Goal: Task Accomplishment & Management: Complete application form

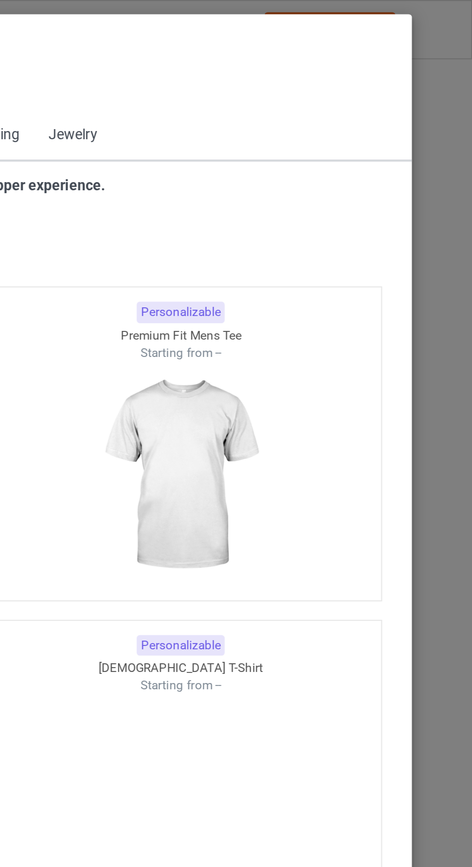
scroll to position [515, 0]
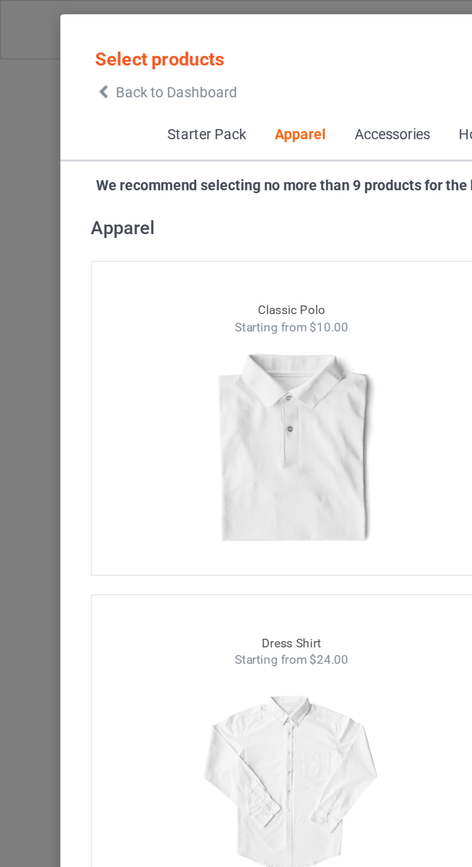
click at [52, 47] on icon at bounding box center [49, 43] width 8 height 7
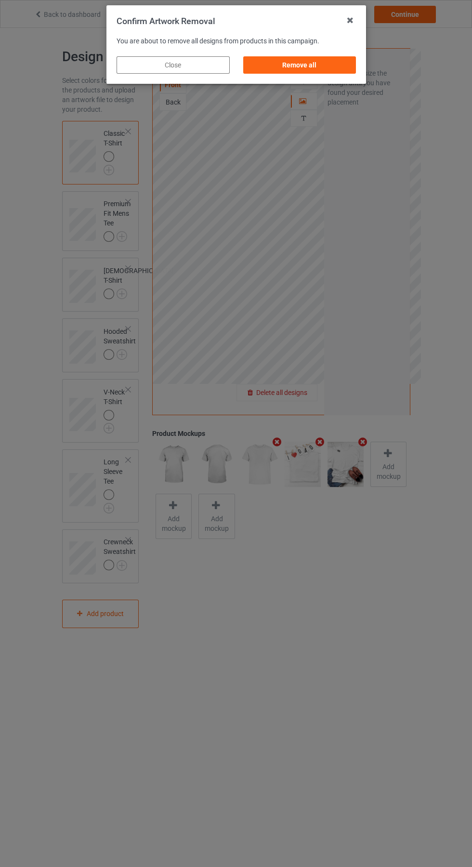
click at [312, 66] on div "Remove all" at bounding box center [299, 64] width 113 height 17
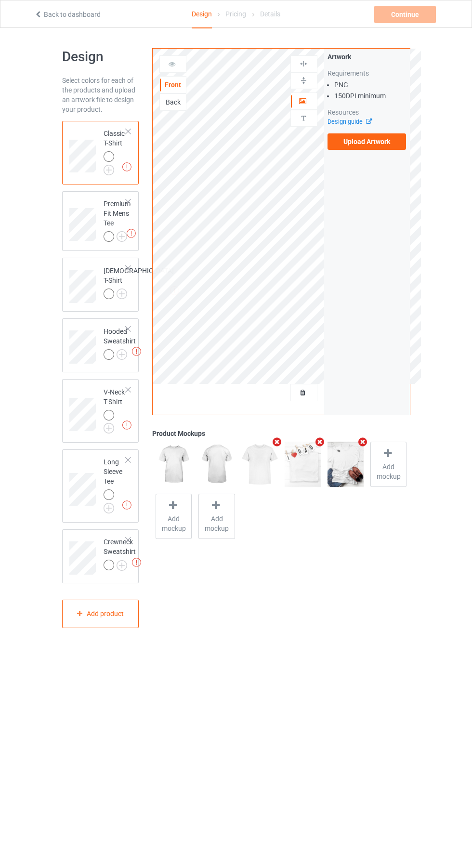
click at [388, 145] on label "Upload Artwork" at bounding box center [367, 141] width 79 height 16
click at [0, 0] on input "Upload Artwork" at bounding box center [0, 0] width 0 height 0
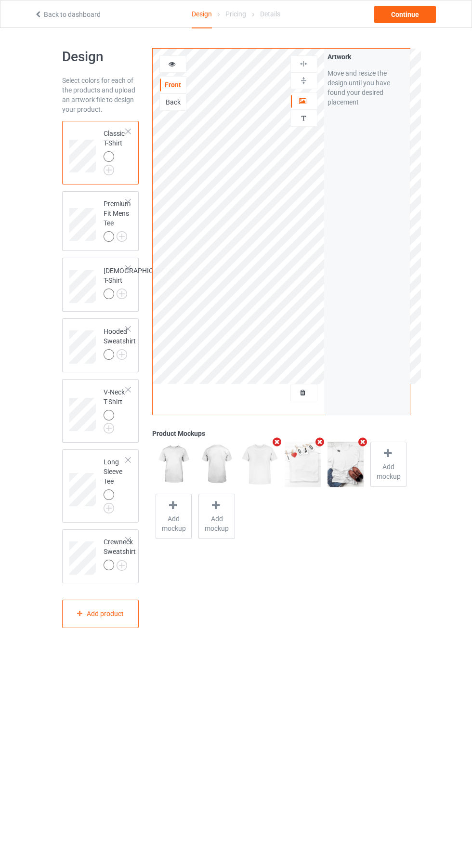
click at [310, 95] on div "Artwork" at bounding box center [303, 100] width 27 height 17
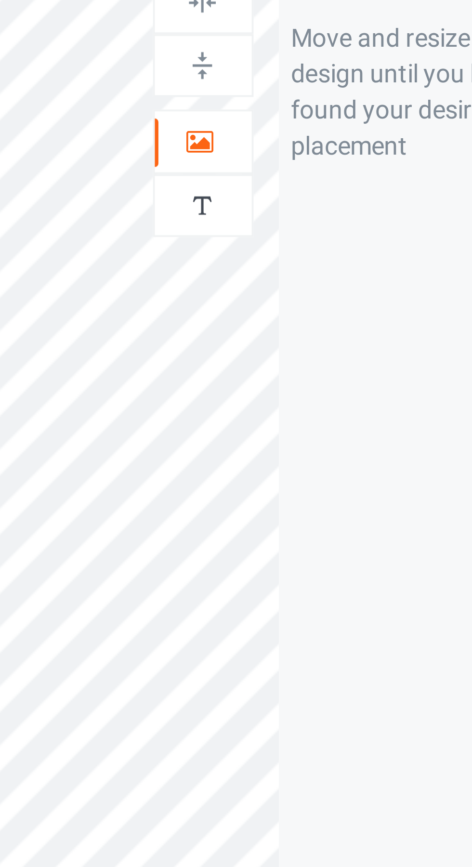
click at [305, 103] on icon at bounding box center [303, 99] width 8 height 7
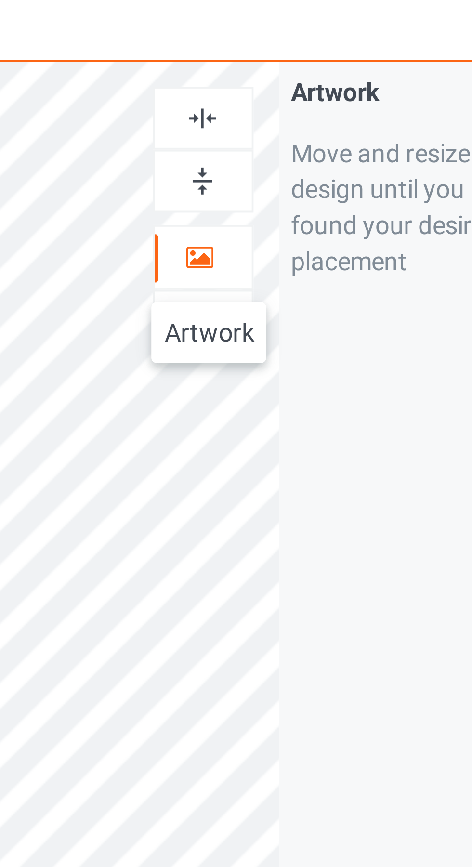
click at [305, 65] on img at bounding box center [303, 63] width 9 height 9
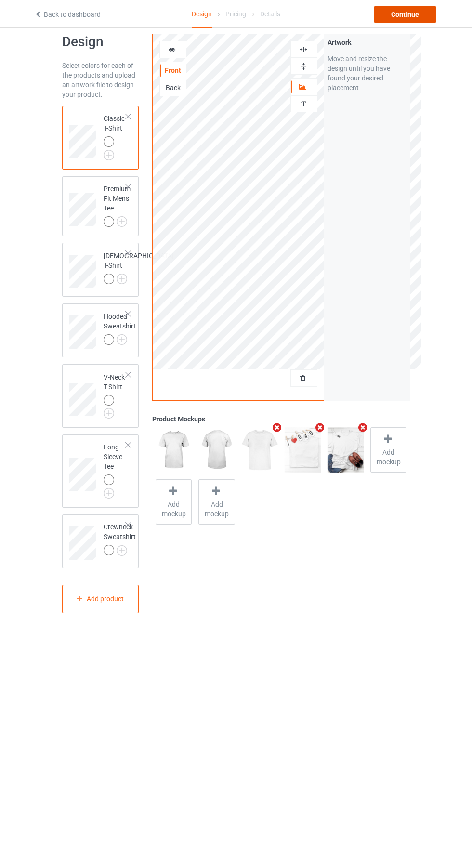
click at [418, 13] on div "Continue" at bounding box center [405, 14] width 62 height 17
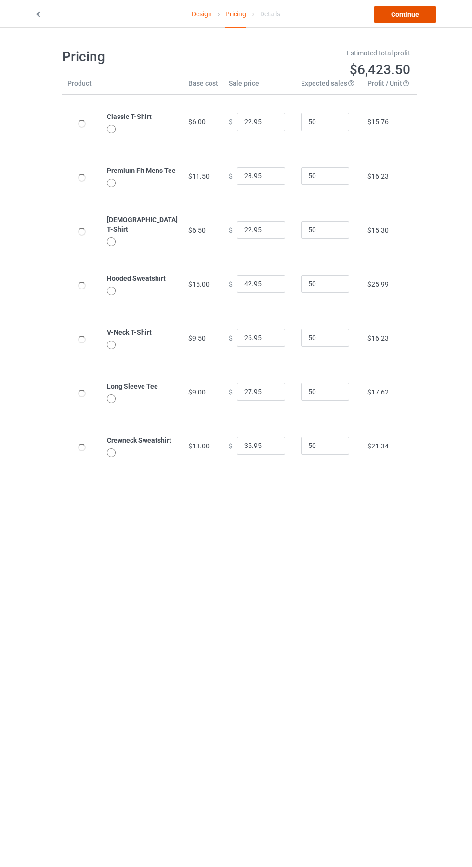
click at [414, 16] on link "Continue" at bounding box center [405, 14] width 62 height 17
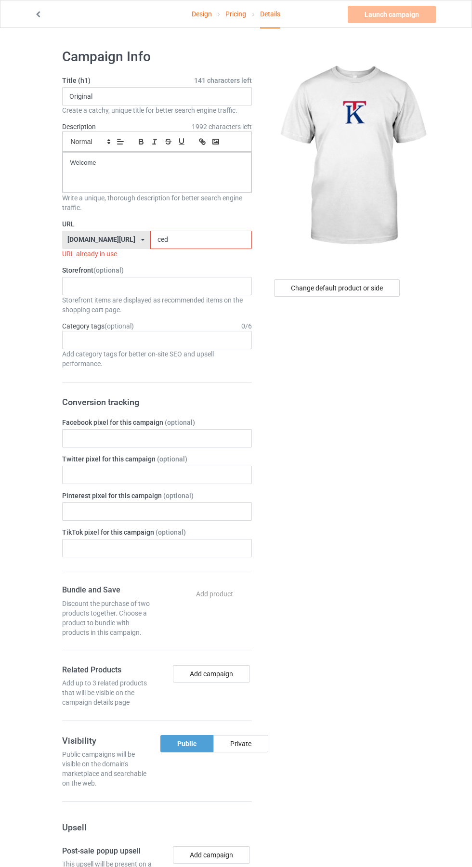
click at [199, 242] on input "ced" at bounding box center [201, 240] width 102 height 18
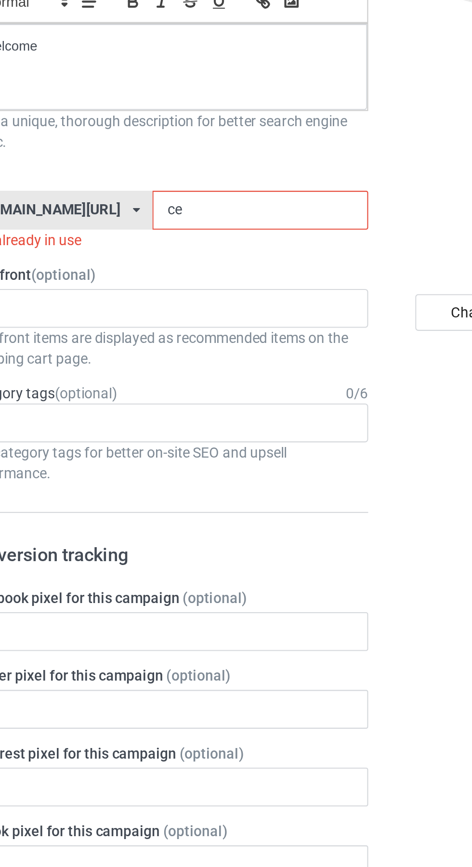
type input "c"
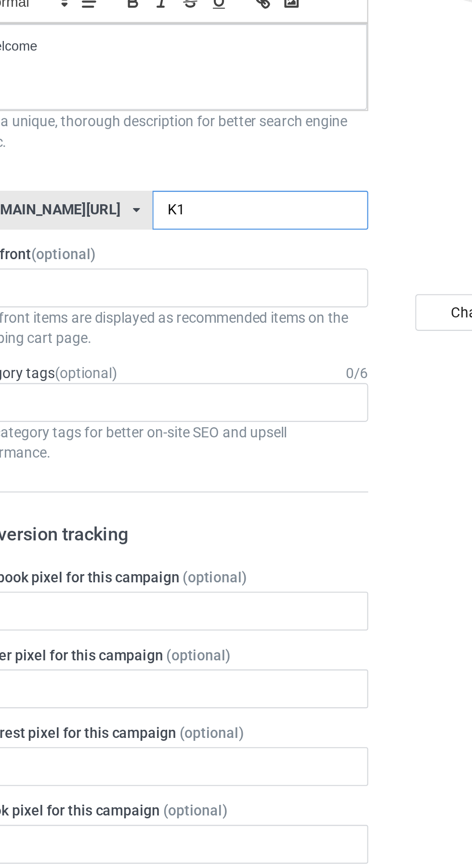
type input "K10"
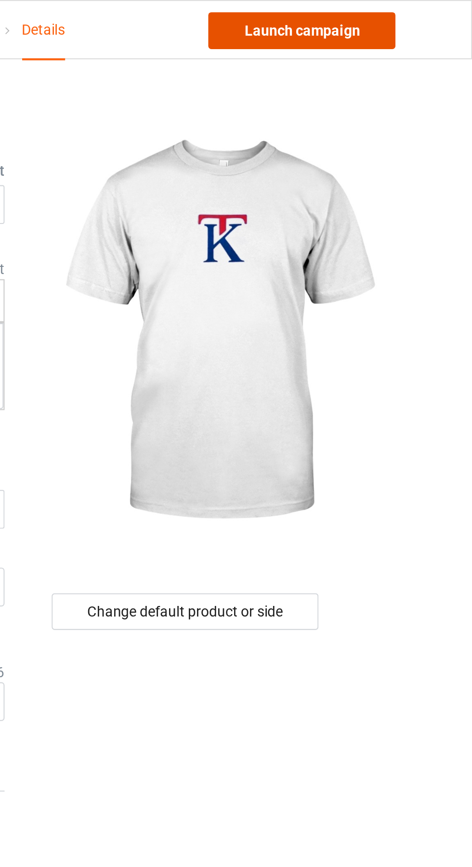
click at [420, 16] on link "Launch campaign" at bounding box center [392, 14] width 88 height 17
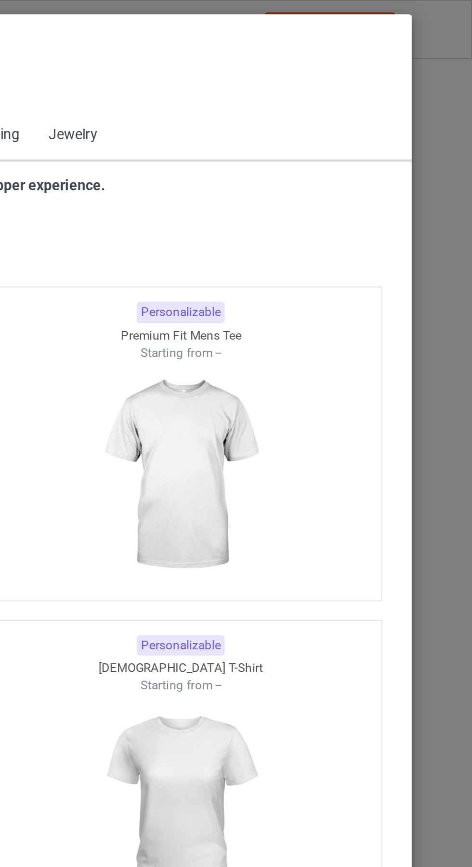
scroll to position [515, 0]
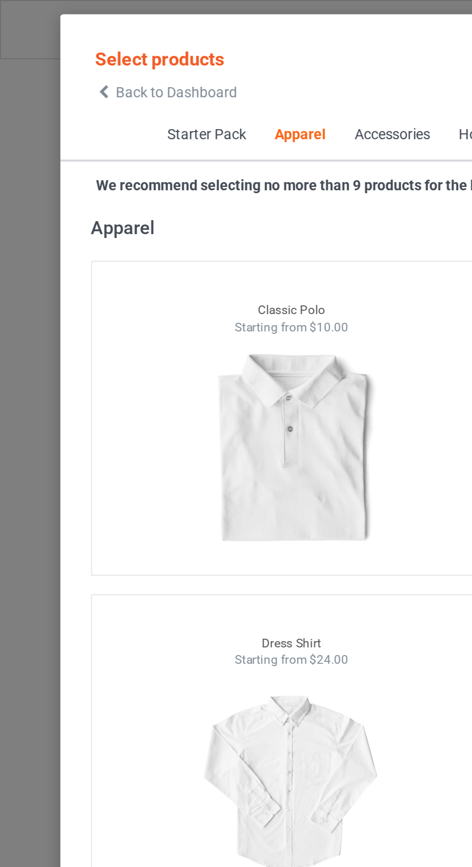
click at [49, 43] on icon at bounding box center [49, 43] width 8 height 7
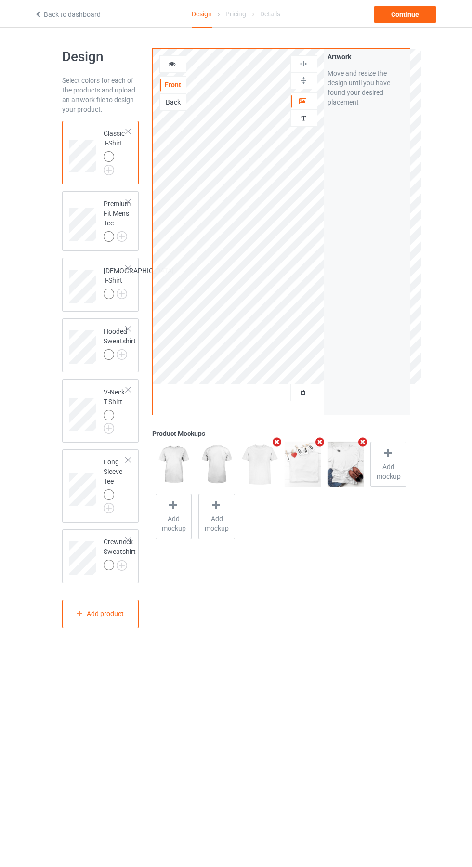
click at [312, 396] on div at bounding box center [304, 393] width 26 height 10
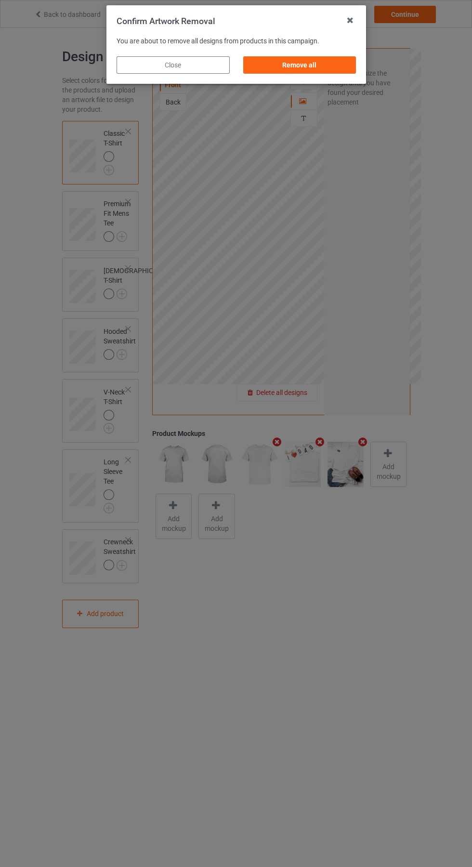
click at [308, 66] on div "Remove all" at bounding box center [299, 64] width 113 height 17
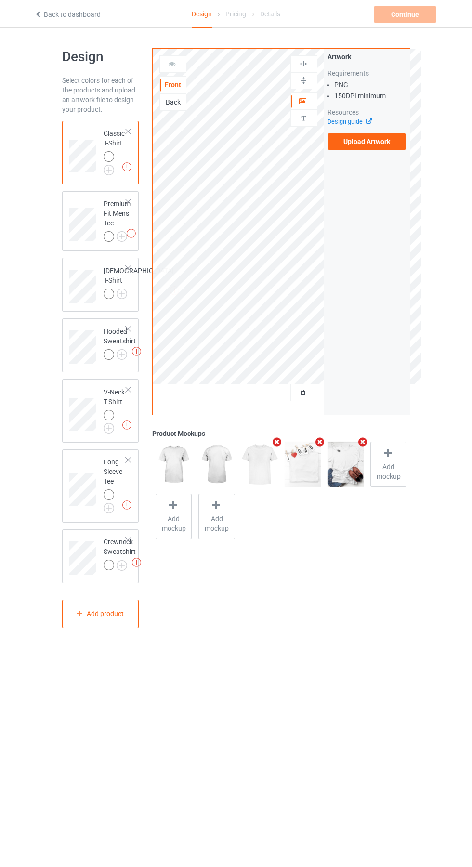
click at [379, 146] on label "Upload Artwork" at bounding box center [367, 141] width 79 height 16
click at [0, 0] on input "Upload Artwork" at bounding box center [0, 0] width 0 height 0
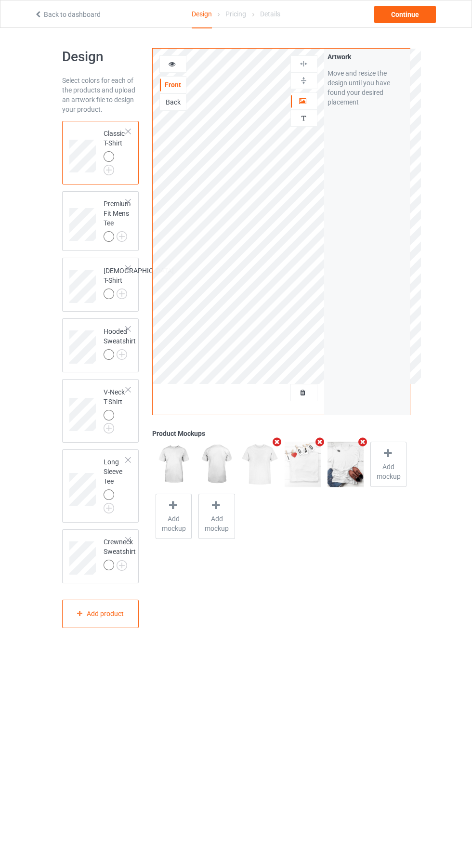
click at [181, 101] on div "Back" at bounding box center [173, 102] width 26 height 10
click at [373, 147] on label "Upload Artwork" at bounding box center [367, 141] width 79 height 16
click at [0, 0] on input "Upload Artwork" at bounding box center [0, 0] width 0 height 0
click at [389, 455] on icon at bounding box center [388, 453] width 12 height 10
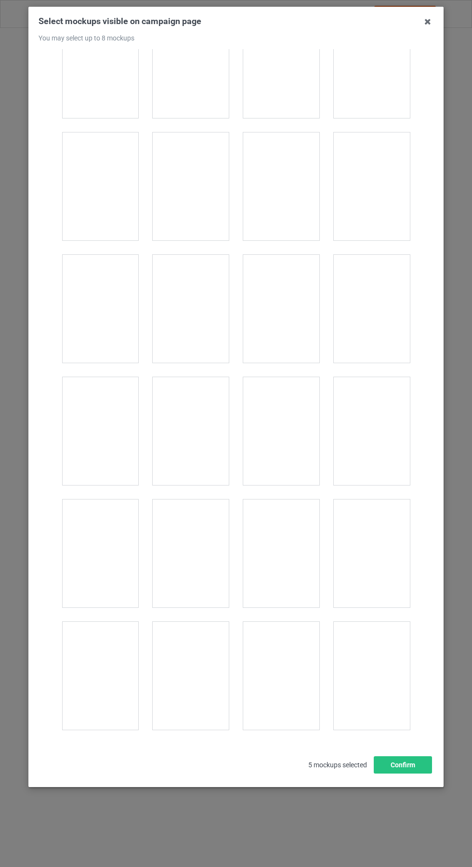
scroll to position [10690, 0]
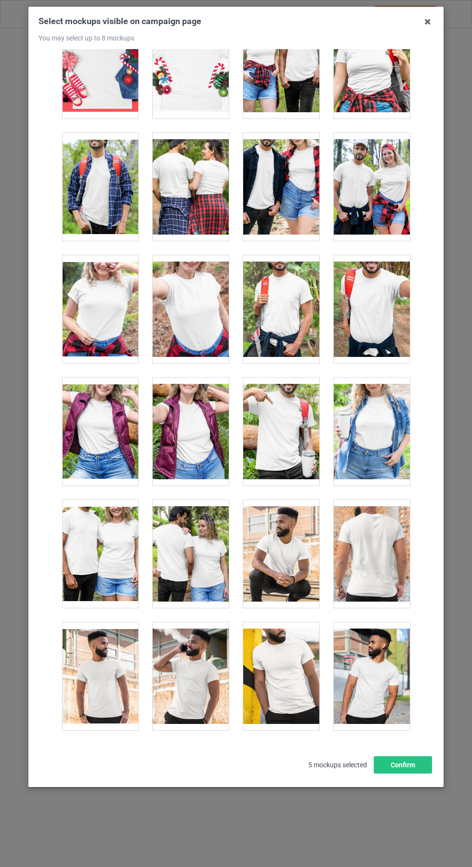
click at [221, 558] on div at bounding box center [191, 554] width 76 height 108
click at [428, 21] on icon at bounding box center [427, 21] width 15 height 15
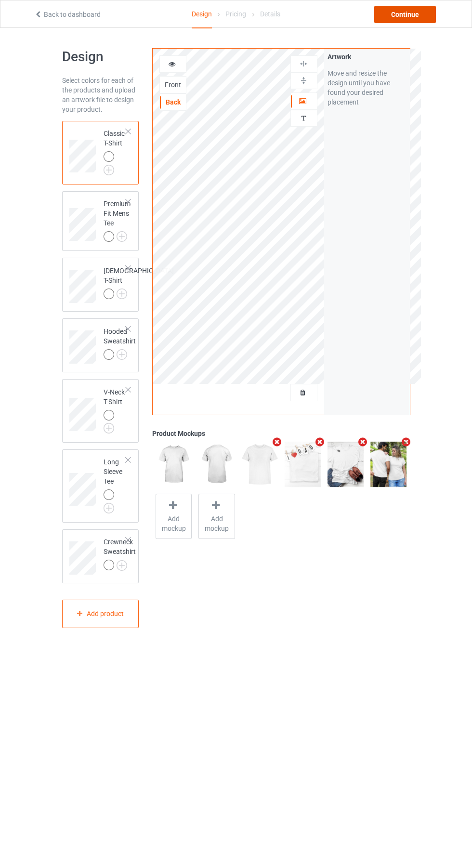
click at [426, 13] on div "Continue" at bounding box center [405, 14] width 62 height 17
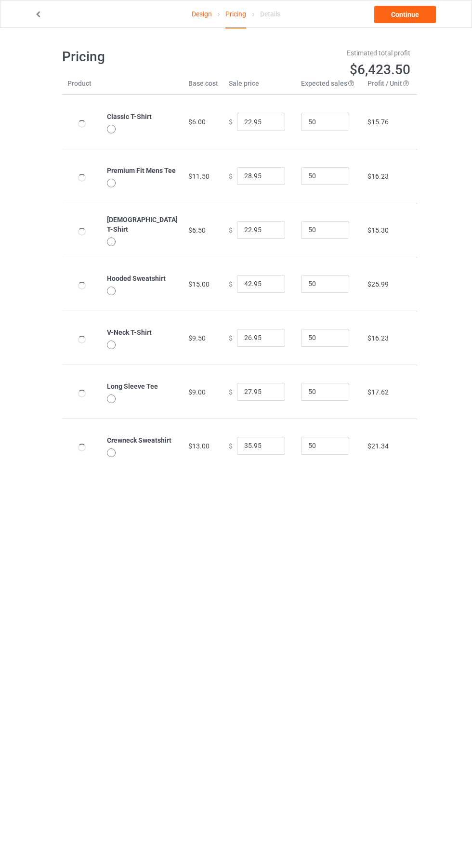
type input "26.95"
type input "32.95"
type input "26.95"
type input "46.95"
type input "30.95"
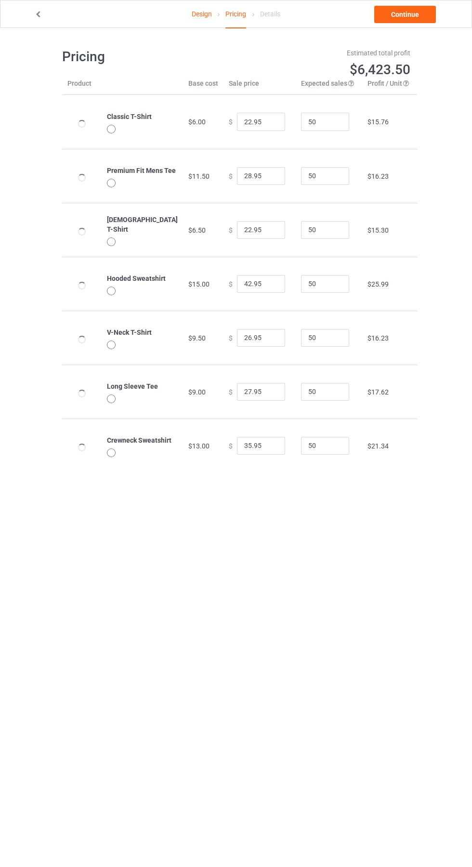
type input "31.95"
type input "39.95"
click at [415, 14] on link "Continue" at bounding box center [405, 14] width 62 height 17
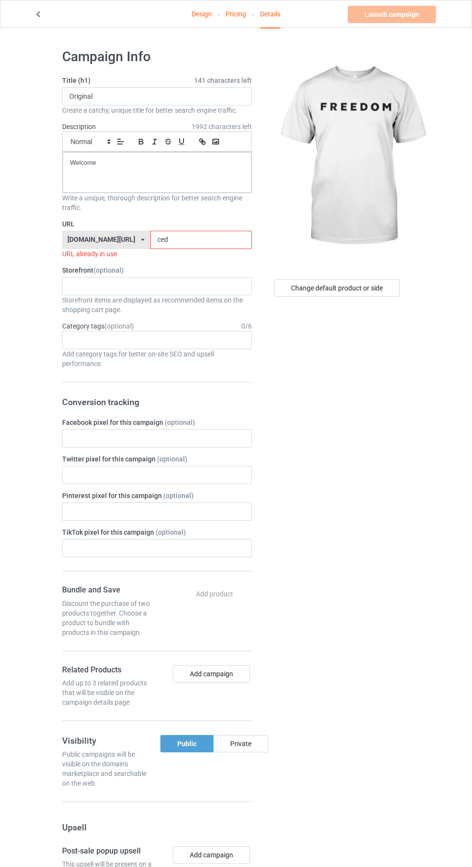
click at [192, 244] on input "ced" at bounding box center [201, 240] width 102 height 18
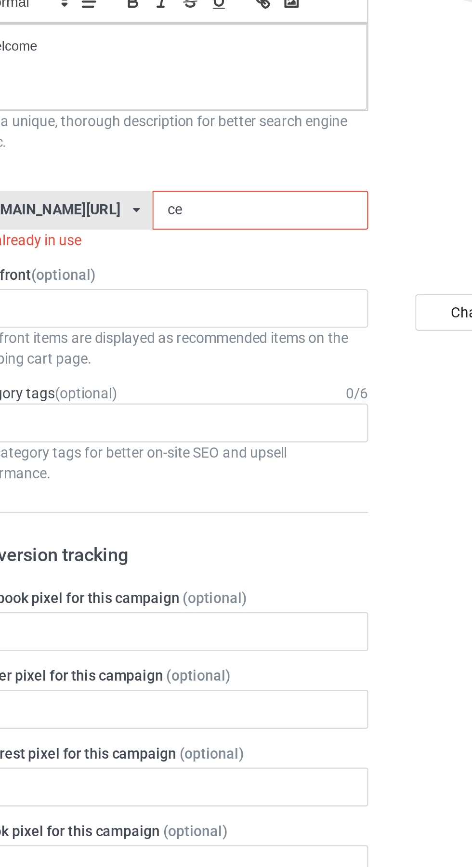
type input "c"
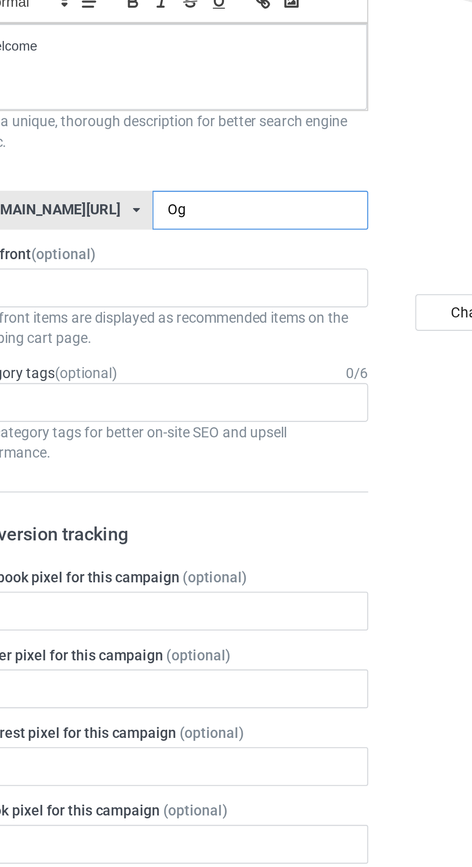
type input "Ogs"
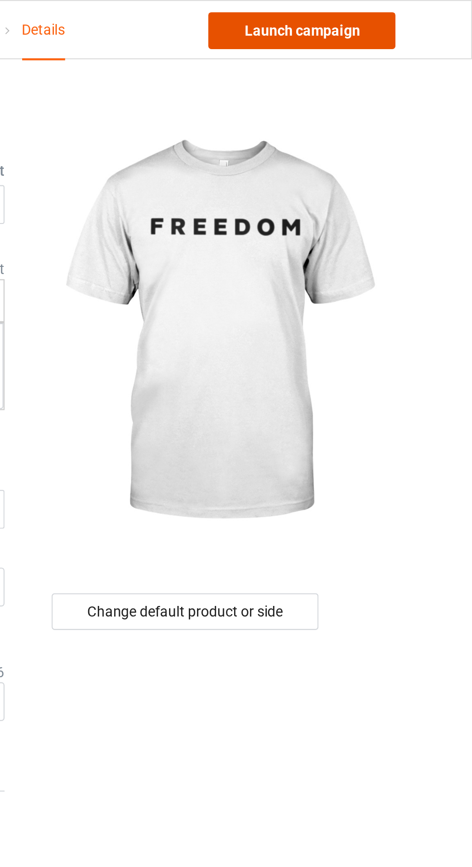
click at [409, 13] on link "Launch campaign" at bounding box center [392, 14] width 88 height 17
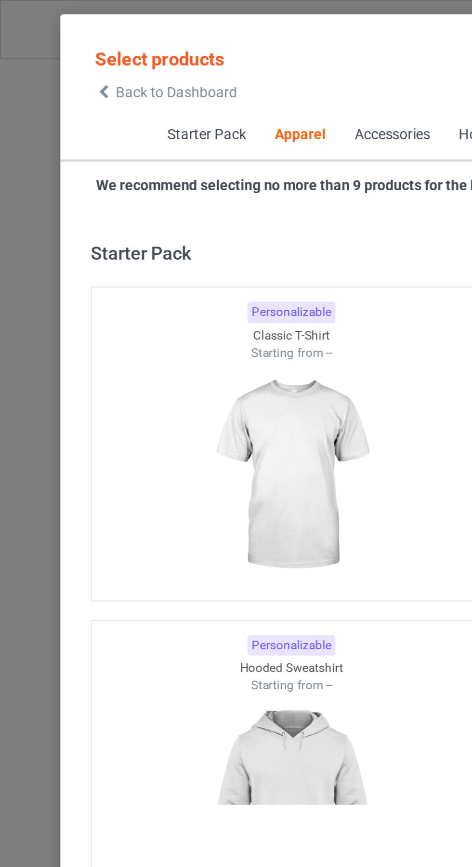
scroll to position [515, 0]
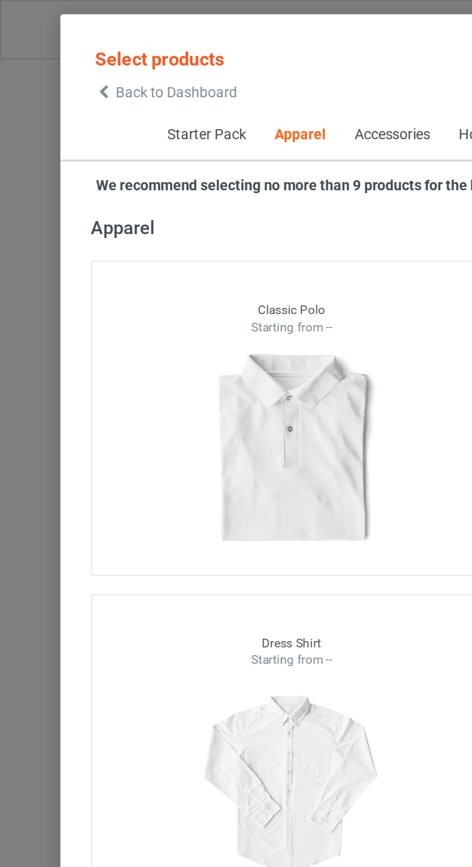
click at [64, 41] on span "Back to Dashboard" at bounding box center [82, 43] width 57 height 8
